Goal: Browse casually

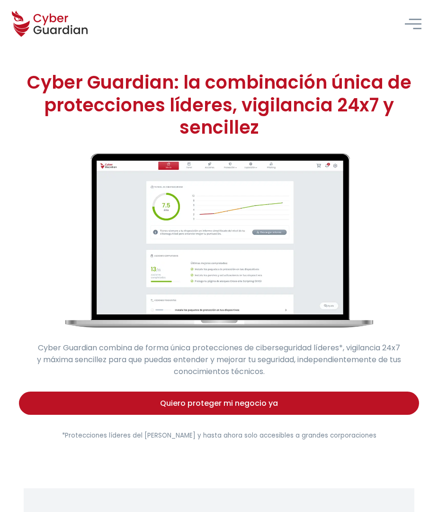
click at [65, 55] on div "Cyber Guardian: la combinación única de protecciones líderes, vigilancia 24x7 y…" at bounding box center [219, 255] width 438 height 417
